Goal: Check status: Check status

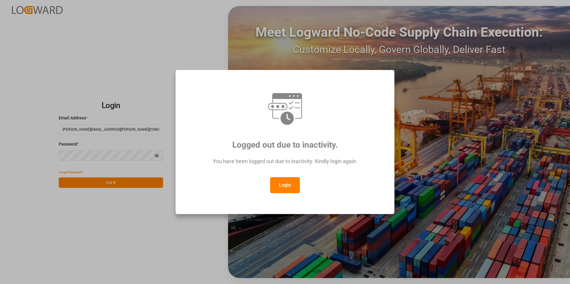
click at [291, 184] on button "Login" at bounding box center [285, 185] width 30 height 16
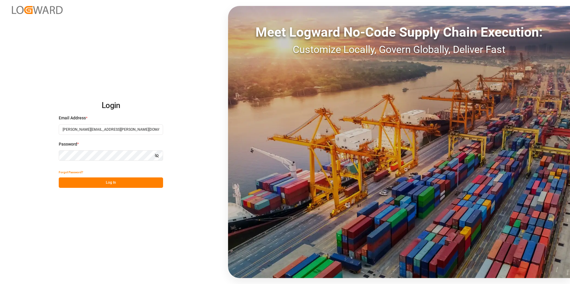
click at [103, 179] on button "Log In" at bounding box center [111, 183] width 104 height 10
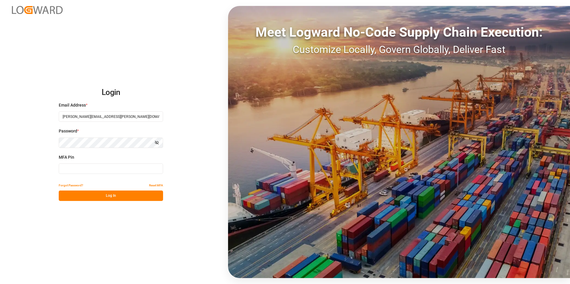
click at [94, 162] on div "MFA Pin" at bounding box center [111, 167] width 104 height 26
click at [94, 167] on input at bounding box center [111, 169] width 104 height 10
type input "940164"
click at [110, 197] on button "Log In" at bounding box center [111, 196] width 104 height 10
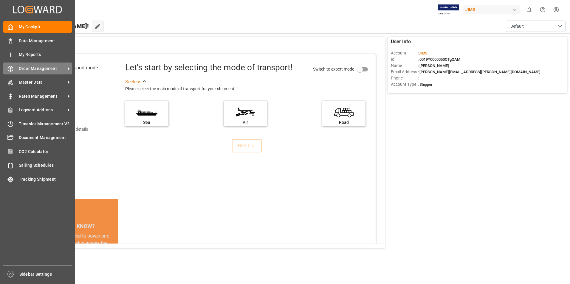
click at [42, 68] on span "Order Management" at bounding box center [42, 69] width 47 height 6
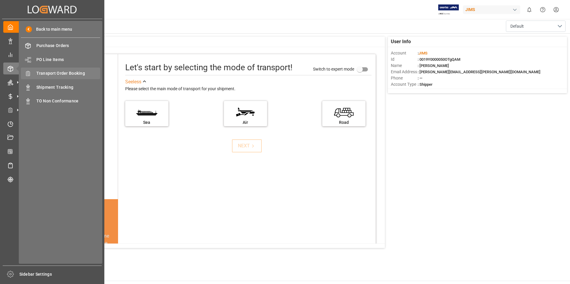
click at [75, 71] on span "Transport Order Booking" at bounding box center [68, 73] width 64 height 6
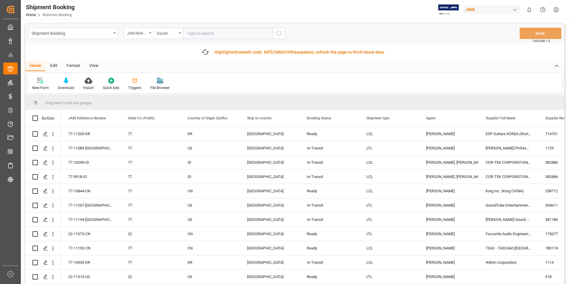
click at [223, 35] on input "text" at bounding box center [227, 33] width 89 height 11
type input "22-10574-CN"
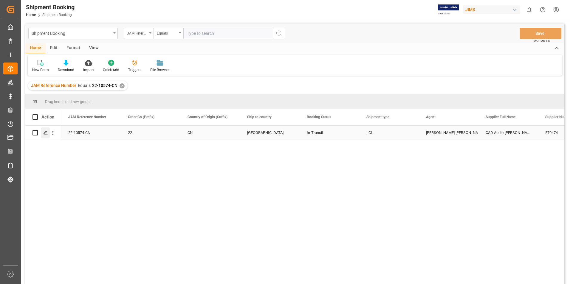
click at [47, 131] on icon "Press SPACE to select this row." at bounding box center [45, 133] width 5 height 5
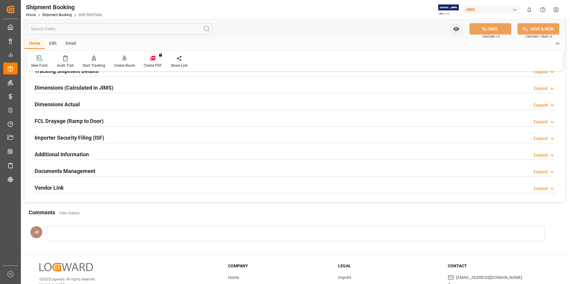
scroll to position [163, 0]
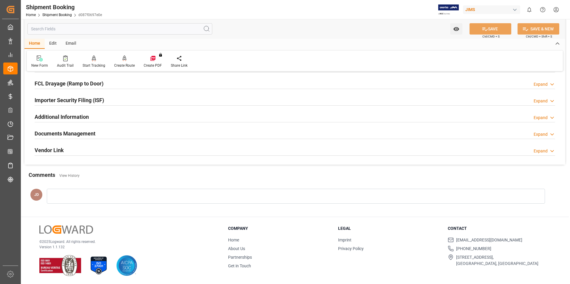
click at [77, 134] on h2 "Documents Management" at bounding box center [65, 134] width 61 height 8
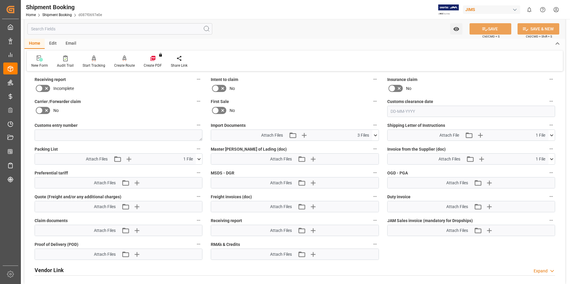
scroll to position [282, 0]
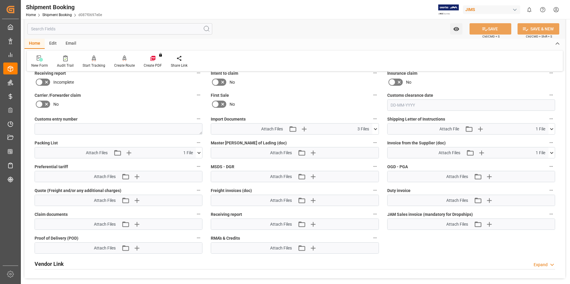
click at [376, 127] on icon at bounding box center [375, 129] width 6 height 6
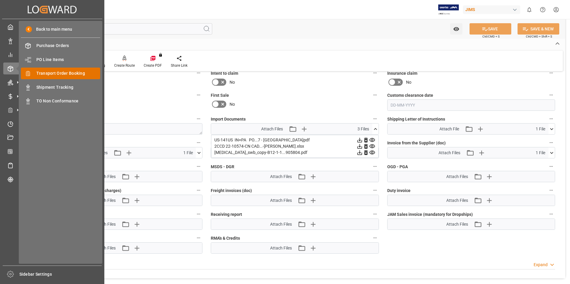
click at [70, 71] on span "Transport Order Booking" at bounding box center [68, 73] width 64 height 6
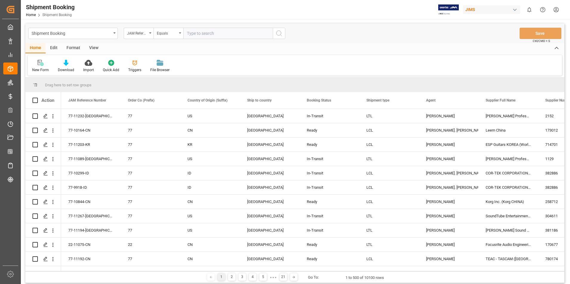
click at [205, 36] on input "text" at bounding box center [227, 33] width 89 height 11
paste input "22-10574-CN"
type input "22-10574-CN"
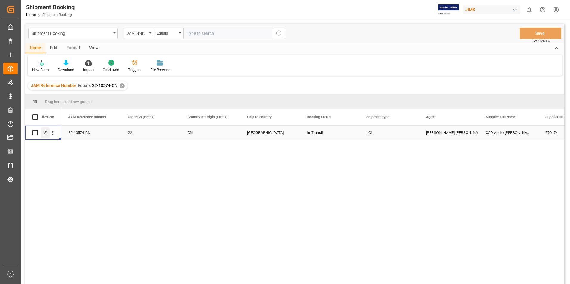
click at [44, 134] on icon "Press SPACE to select this row." at bounding box center [45, 133] width 5 height 5
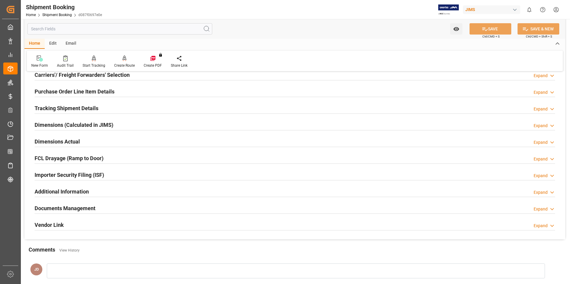
scroll to position [149, 0]
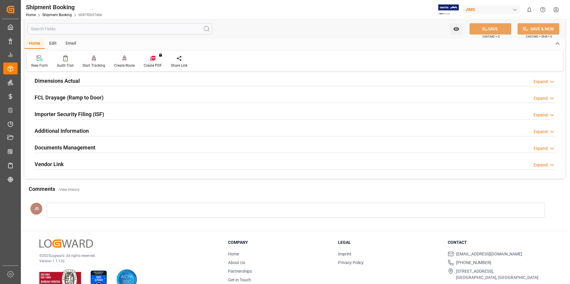
click at [70, 148] on h2 "Documents Management" at bounding box center [65, 148] width 61 height 8
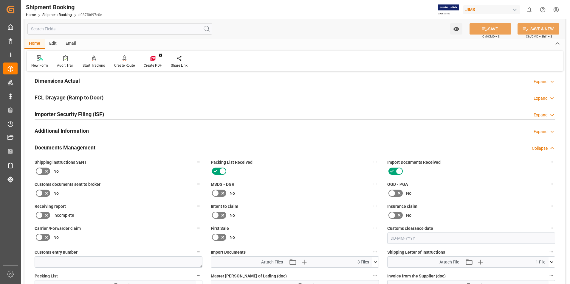
click at [45, 194] on icon at bounding box center [46, 193] width 7 height 7
click at [0, 0] on input "checkbox" at bounding box center [0, 0] width 0 height 0
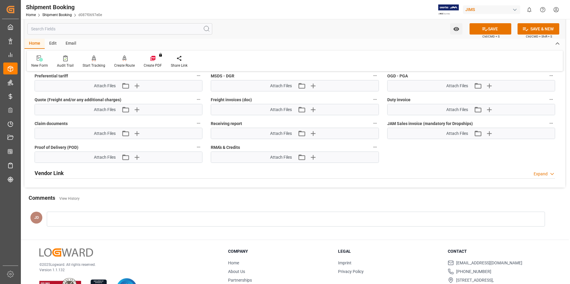
scroll to position [387, 0]
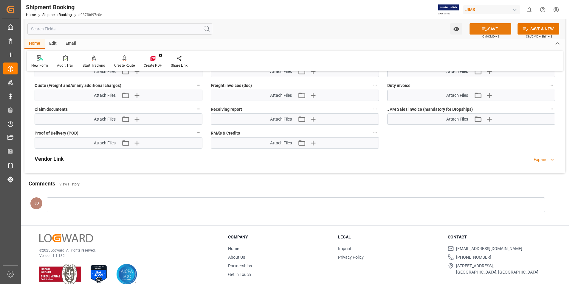
click at [488, 27] on button "SAVE" at bounding box center [490, 28] width 42 height 11
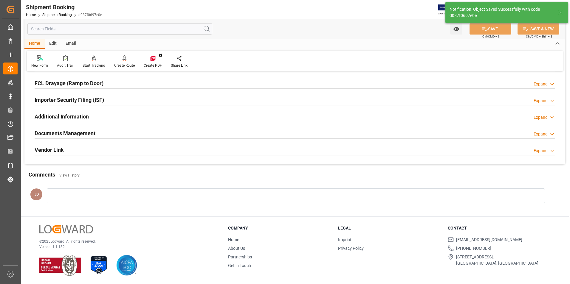
scroll to position [154, 0]
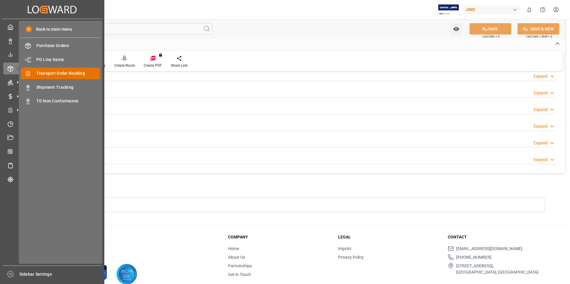
click at [70, 72] on span "Transport Order Booking" at bounding box center [68, 73] width 64 height 6
